Goal: Browse casually

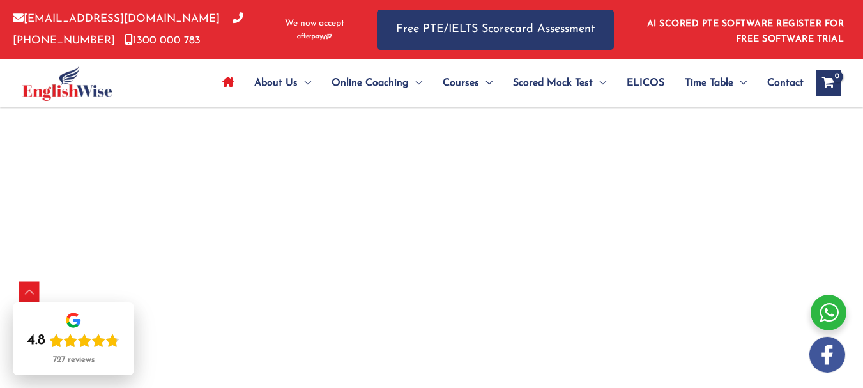
scroll to position [2343, 0]
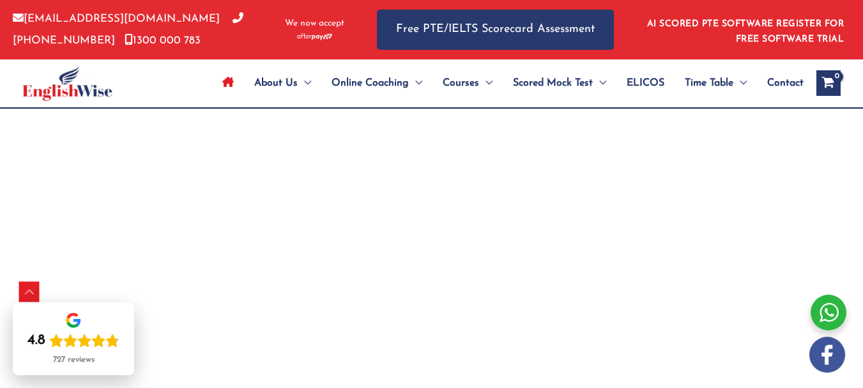
click at [0, 124] on div "PTE Practice Software – Get Your PTE Score With AI Click below to know why Engl…" at bounding box center [431, 76] width 863 height 4579
click at [5, 160] on div "PTE Practice Software – Get Your PTE Score With AI Click below to know why Engl…" at bounding box center [431, 76] width 863 height 4579
click at [4, 150] on div "PTE Practice Software – Get Your PTE Score With AI Click below to know why Engl…" at bounding box center [431, 76] width 863 height 4579
click at [102, 333] on div "4.8" at bounding box center [73, 341] width 92 height 18
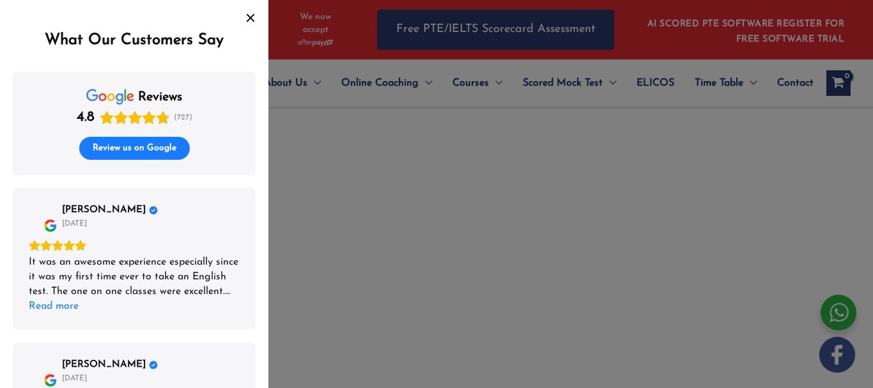
click at [254, 17] on icon "Close" at bounding box center [250, 18] width 10 height 10
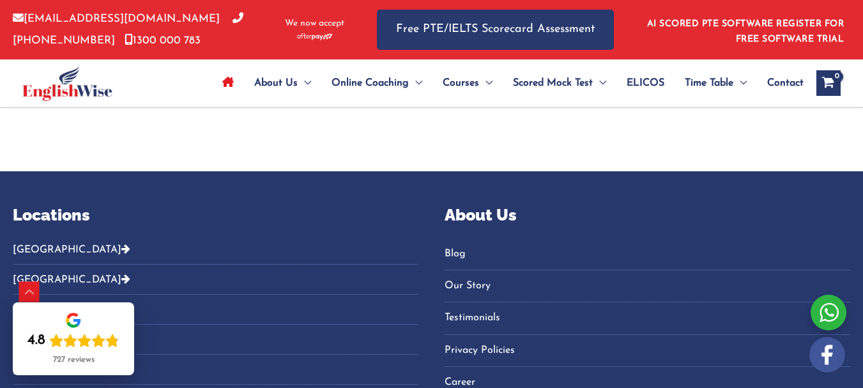
scroll to position [4654, 0]
